Goal: Navigation & Orientation: Find specific page/section

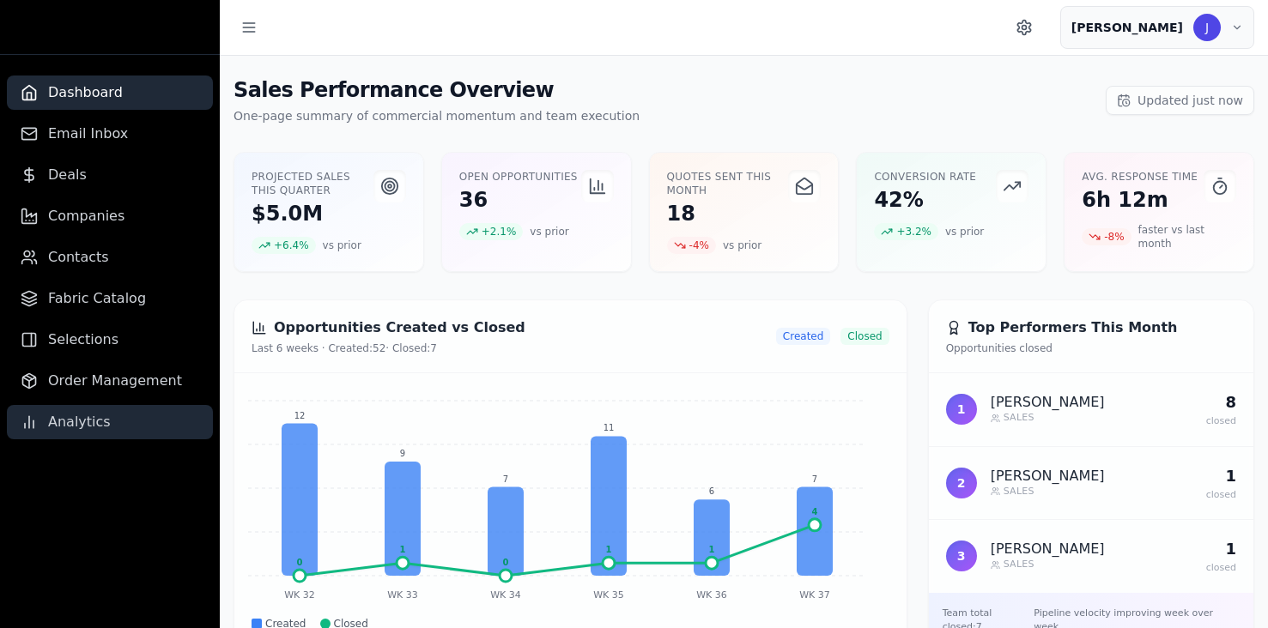
click at [92, 427] on span "Analytics" at bounding box center [79, 422] width 63 height 21
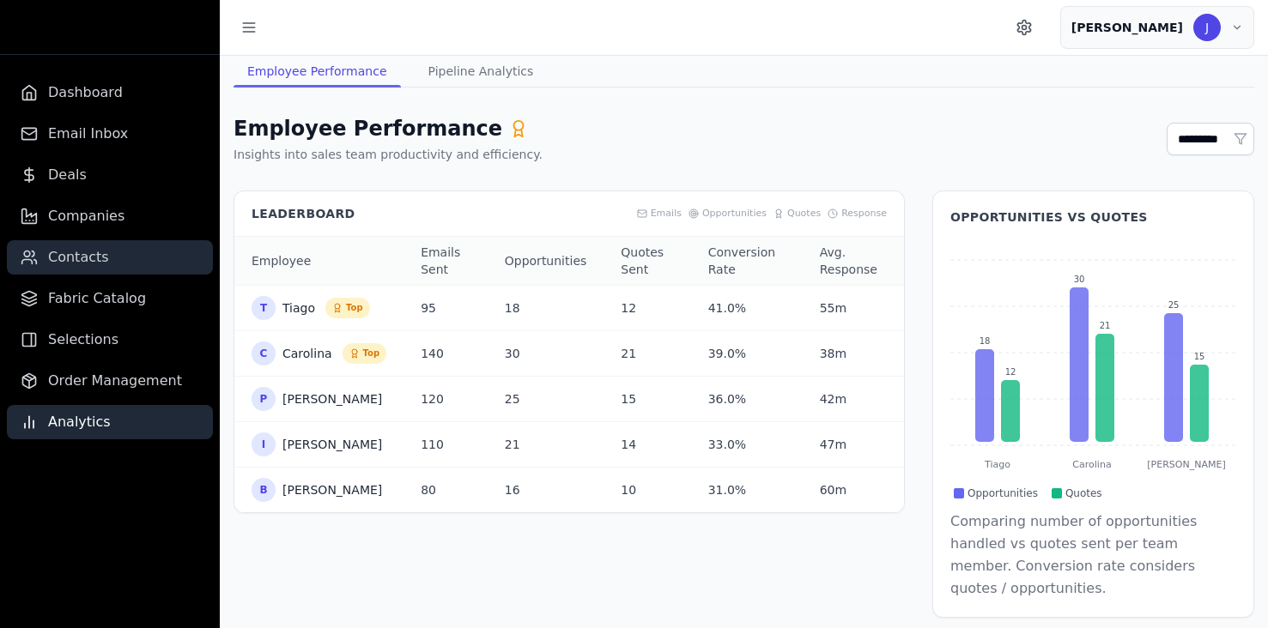
click at [105, 240] on link "Contacts" at bounding box center [110, 257] width 206 height 34
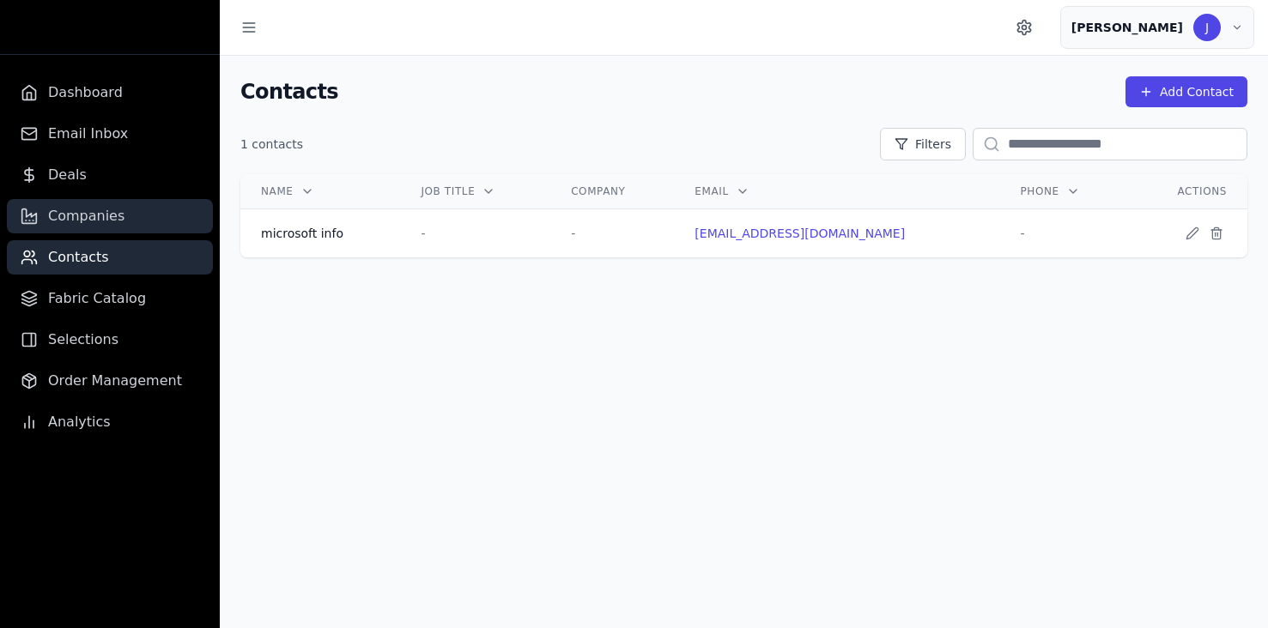
click at [74, 203] on link "Companies" at bounding box center [110, 216] width 206 height 34
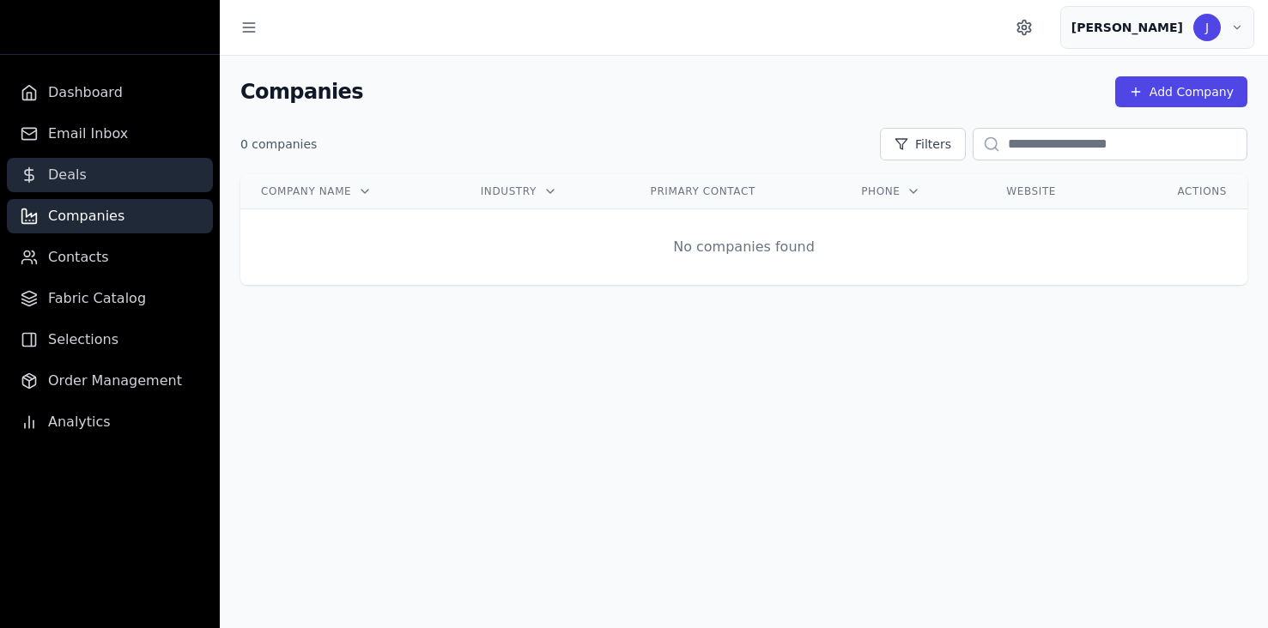
click at [52, 174] on span "Deals" at bounding box center [67, 175] width 39 height 21
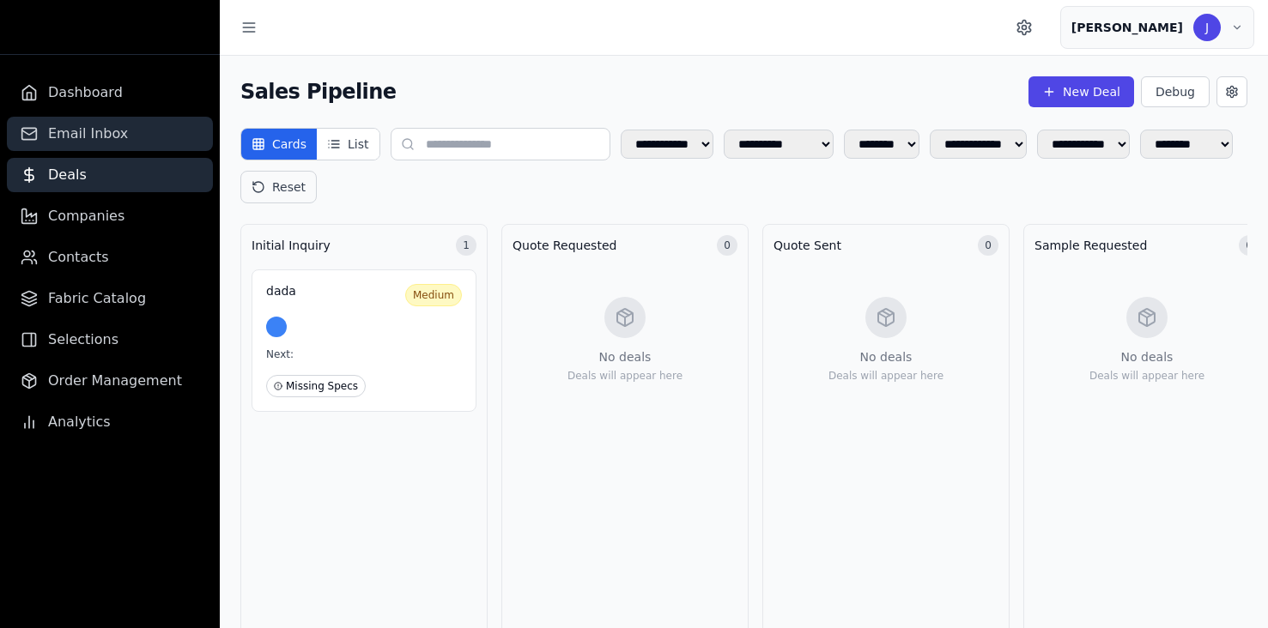
click at [88, 130] on span "Email Inbox" at bounding box center [88, 134] width 80 height 21
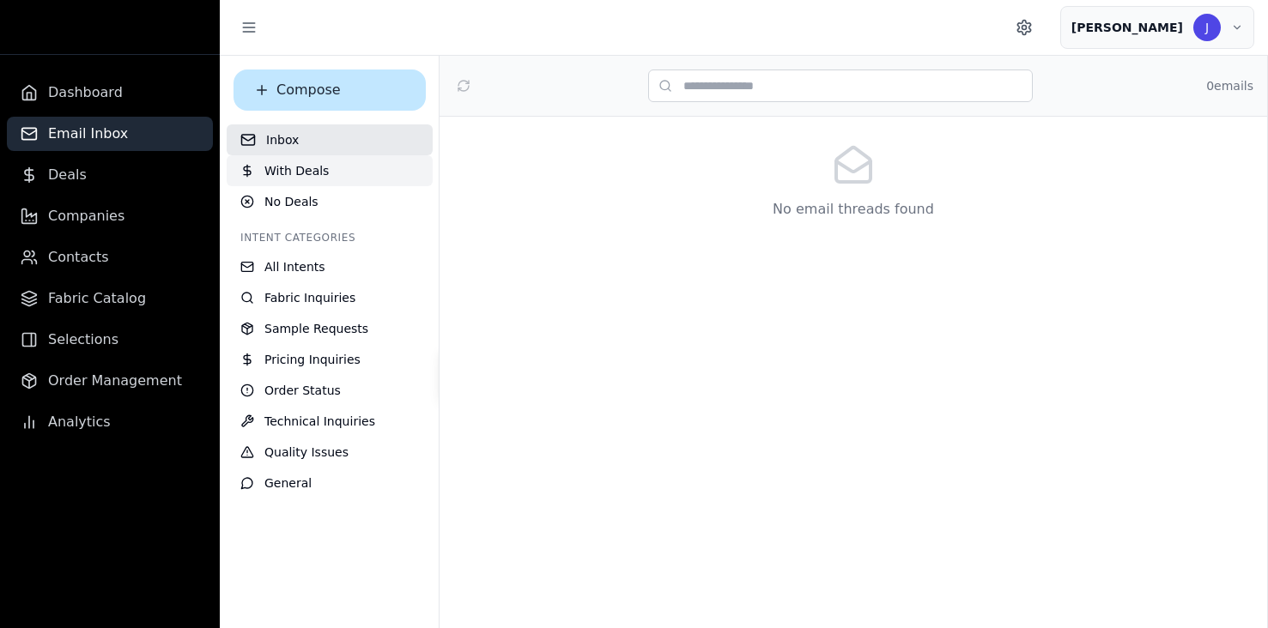
click at [369, 167] on button "With Deals" at bounding box center [330, 170] width 206 height 31
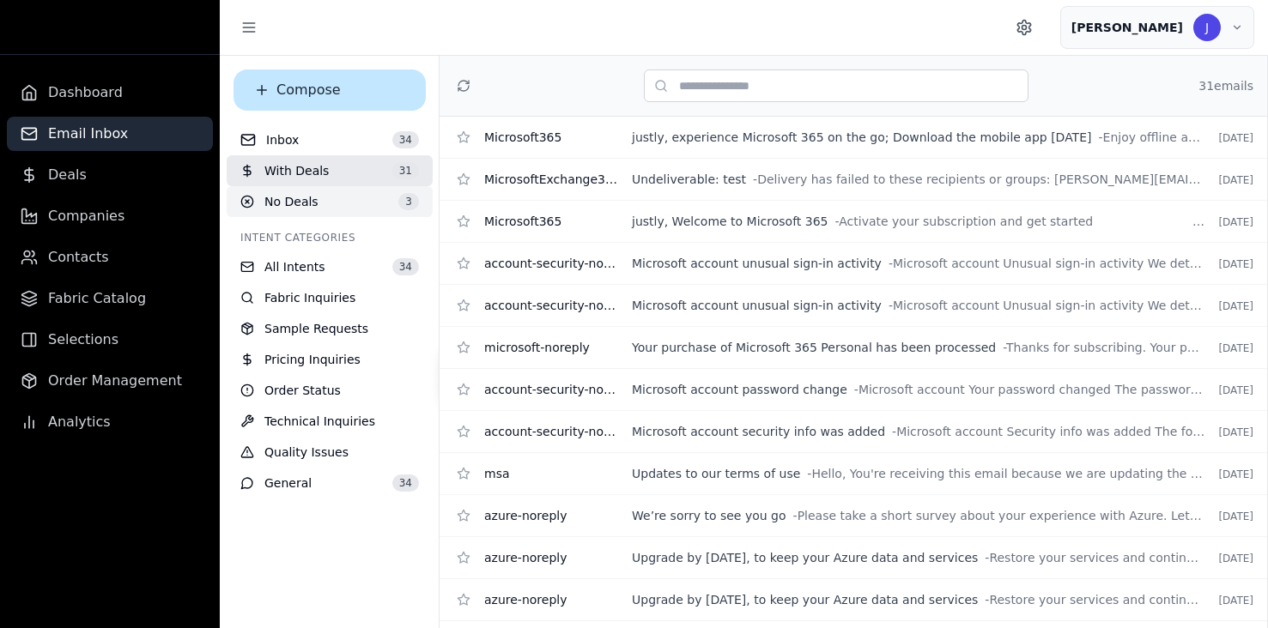
click at [366, 196] on button "No Deals 3" at bounding box center [330, 201] width 206 height 31
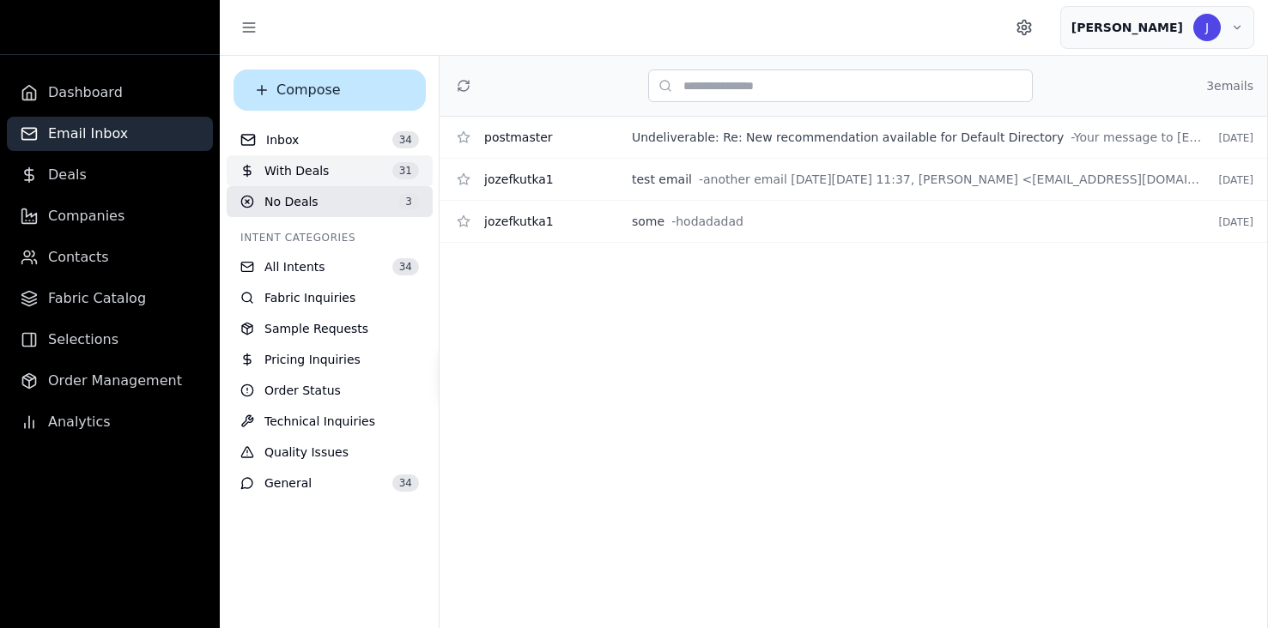
click at [345, 166] on button "With Deals 31" at bounding box center [330, 170] width 206 height 31
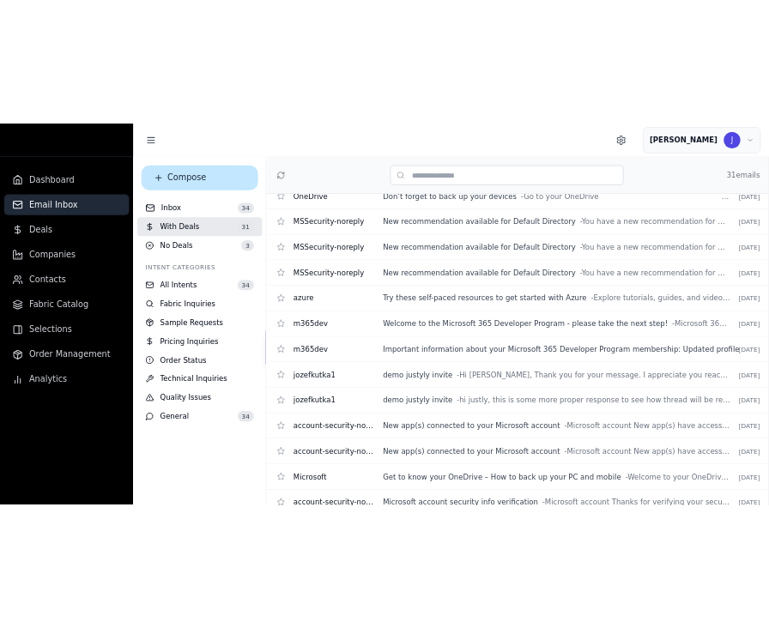
scroll to position [736, 0]
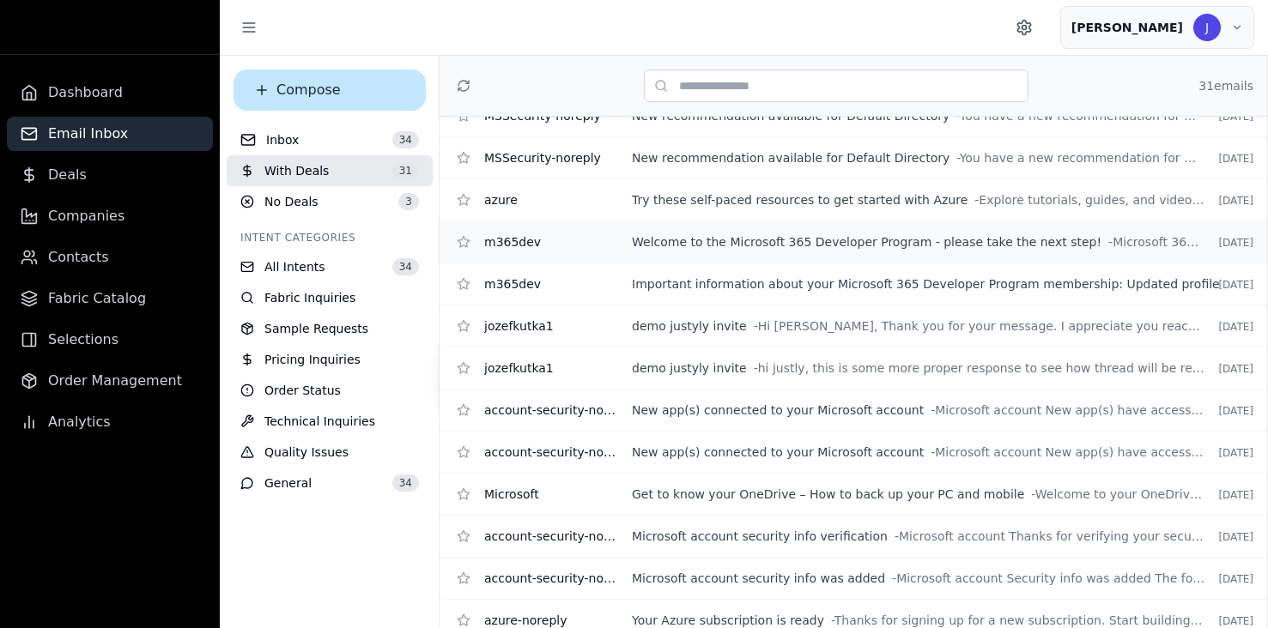
click at [856, 232] on div "m365dev Welcome to the Microsoft 365 Developer Program - please take the next s…" at bounding box center [853, 242] width 800 height 21
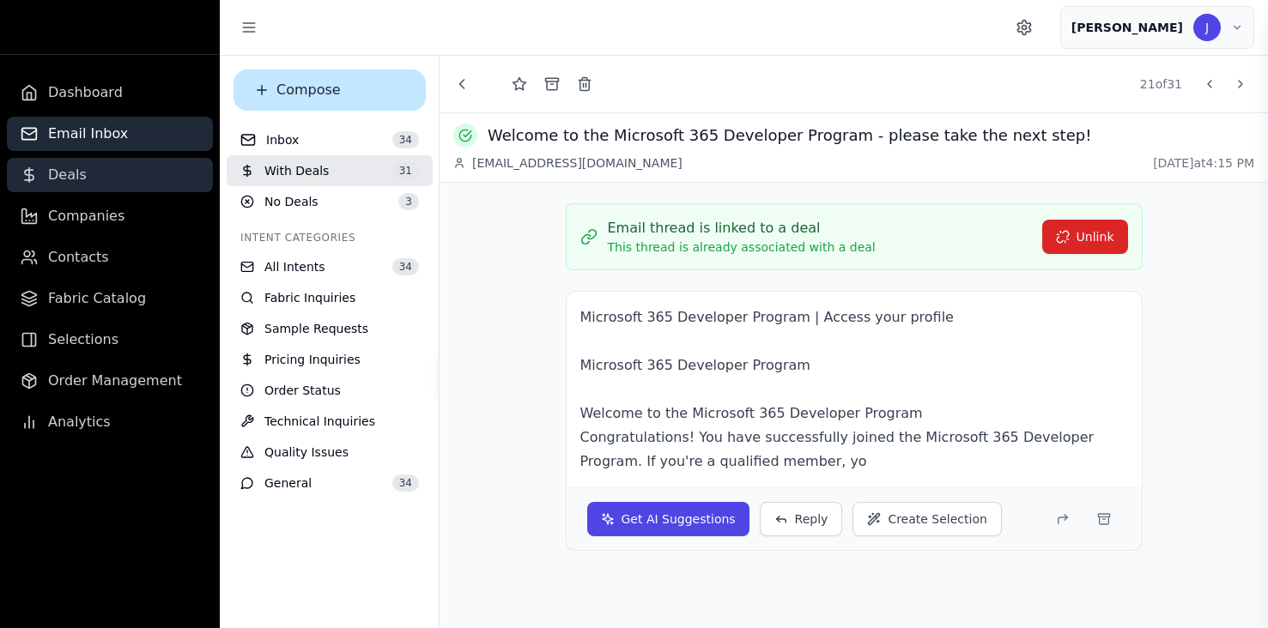
click at [147, 182] on link "Deals" at bounding box center [110, 175] width 206 height 34
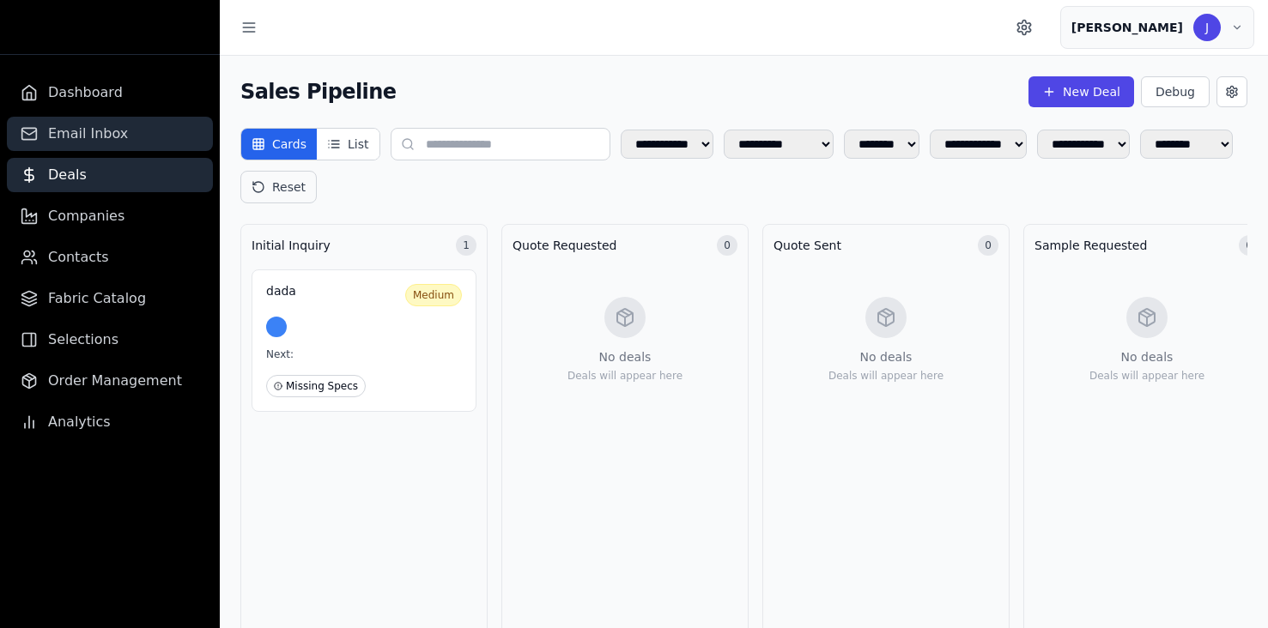
click at [141, 125] on link "Email Inbox" at bounding box center [110, 134] width 206 height 34
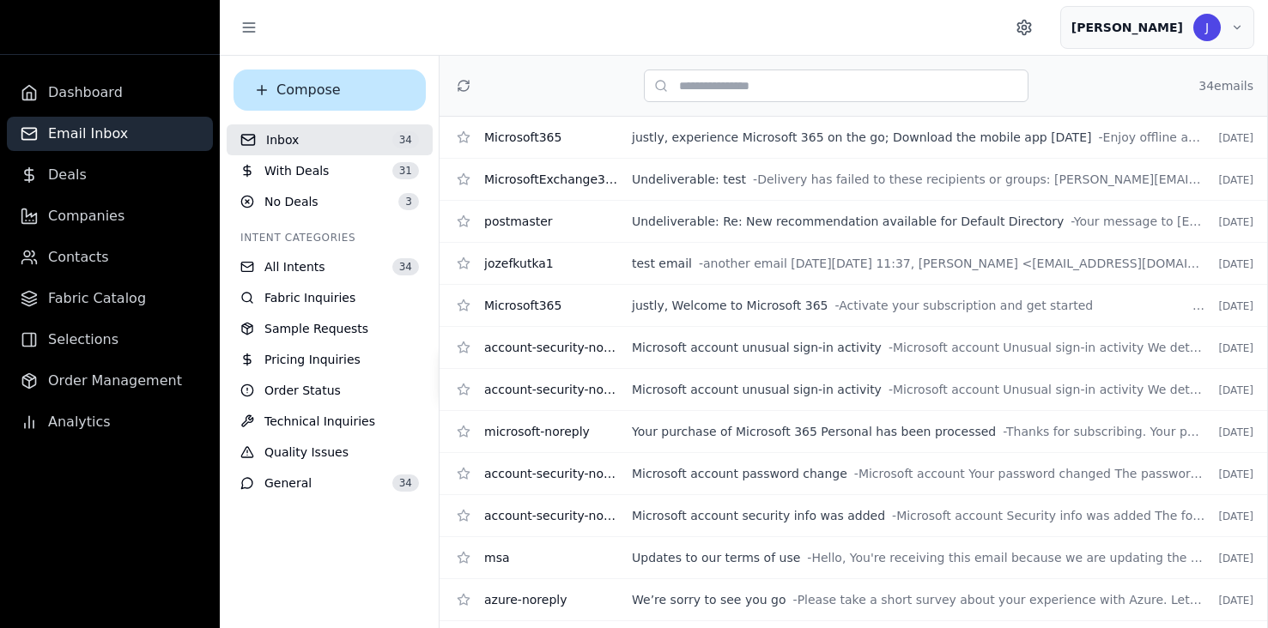
click at [543, 29] on div at bounding box center [620, 27] width 775 height 31
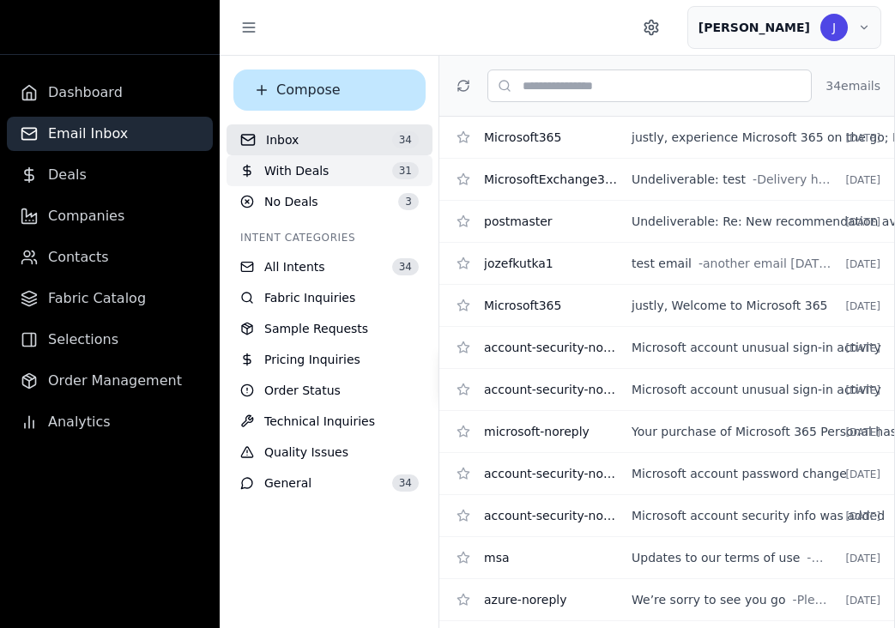
click at [323, 171] on span "With Deals" at bounding box center [296, 170] width 64 height 17
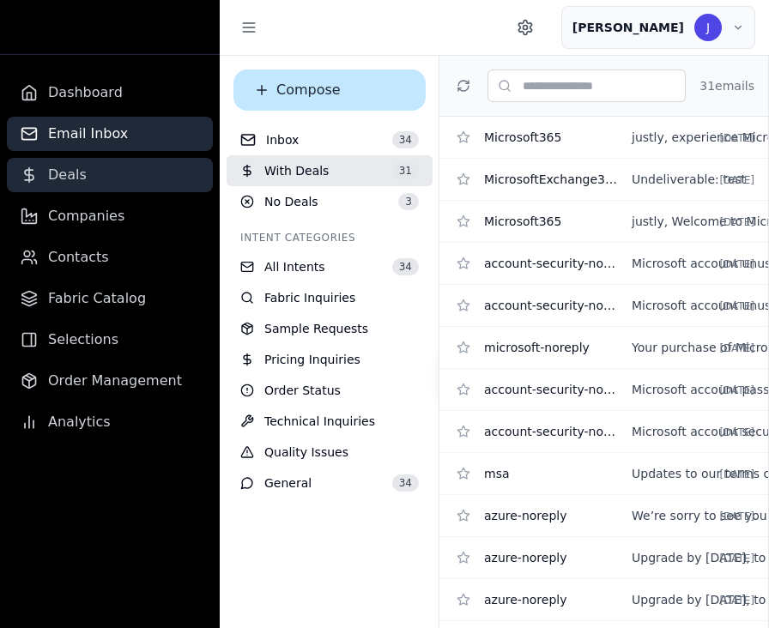
click at [68, 174] on span "Deals" at bounding box center [67, 175] width 39 height 21
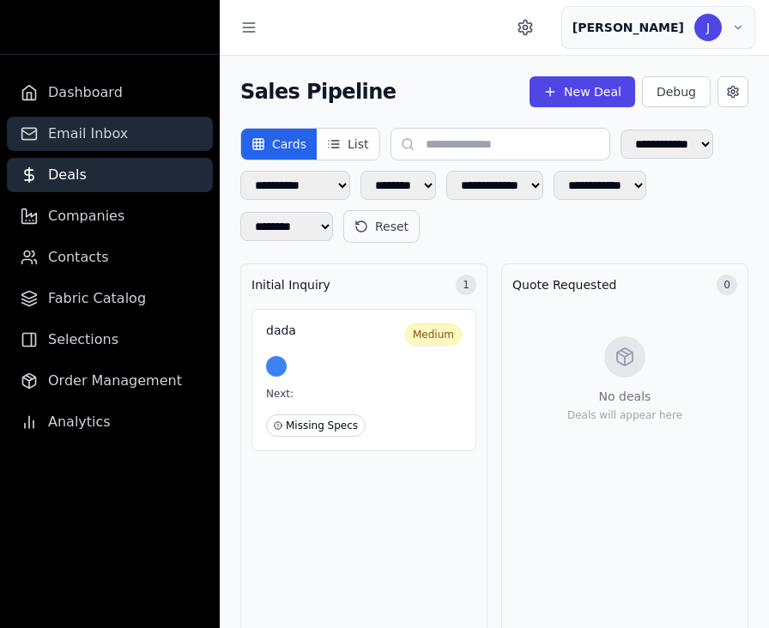
click at [115, 136] on span "Email Inbox" at bounding box center [88, 134] width 80 height 21
